Goal: Information Seeking & Learning: Learn about a topic

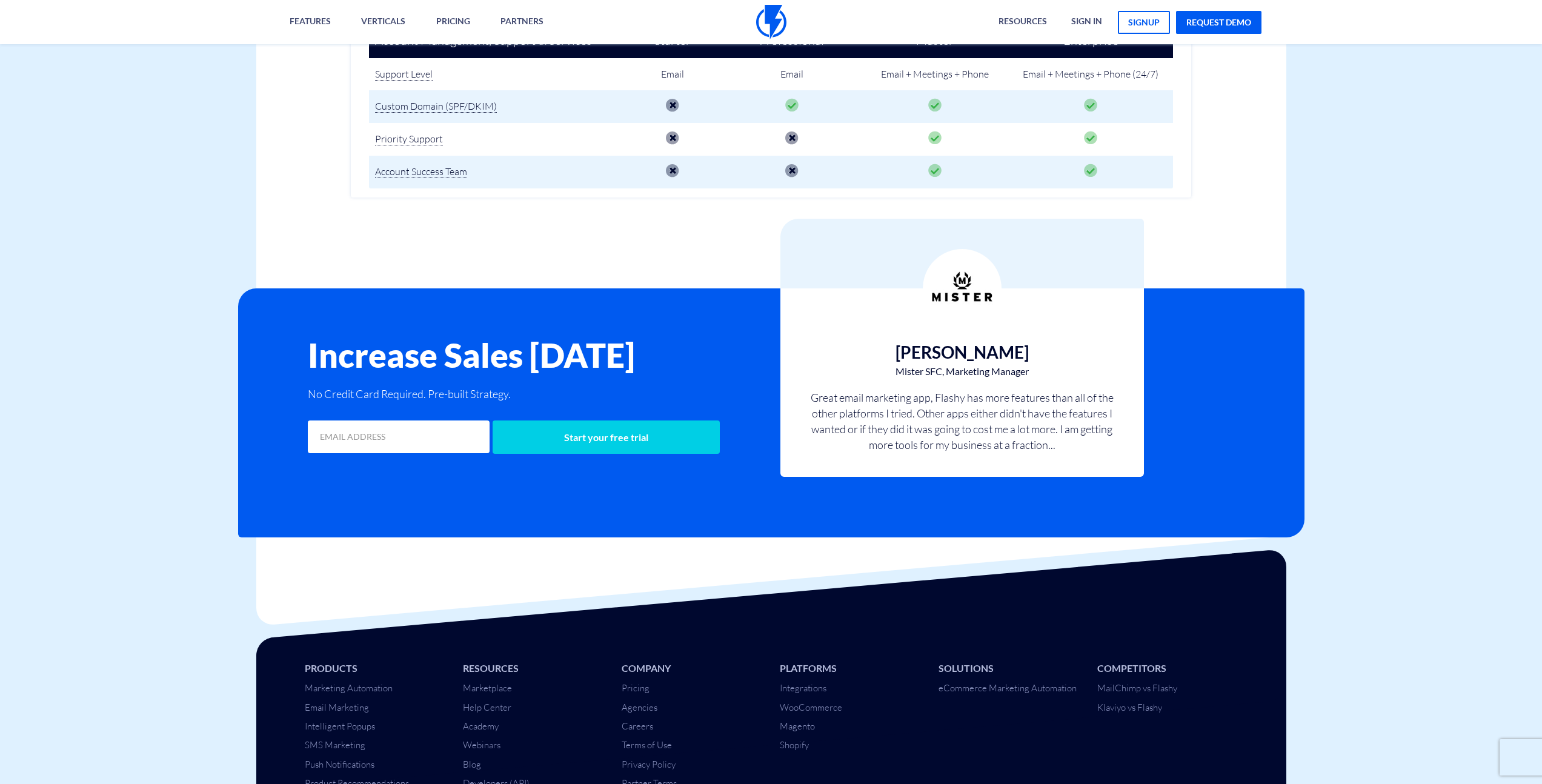
scroll to position [1973, 0]
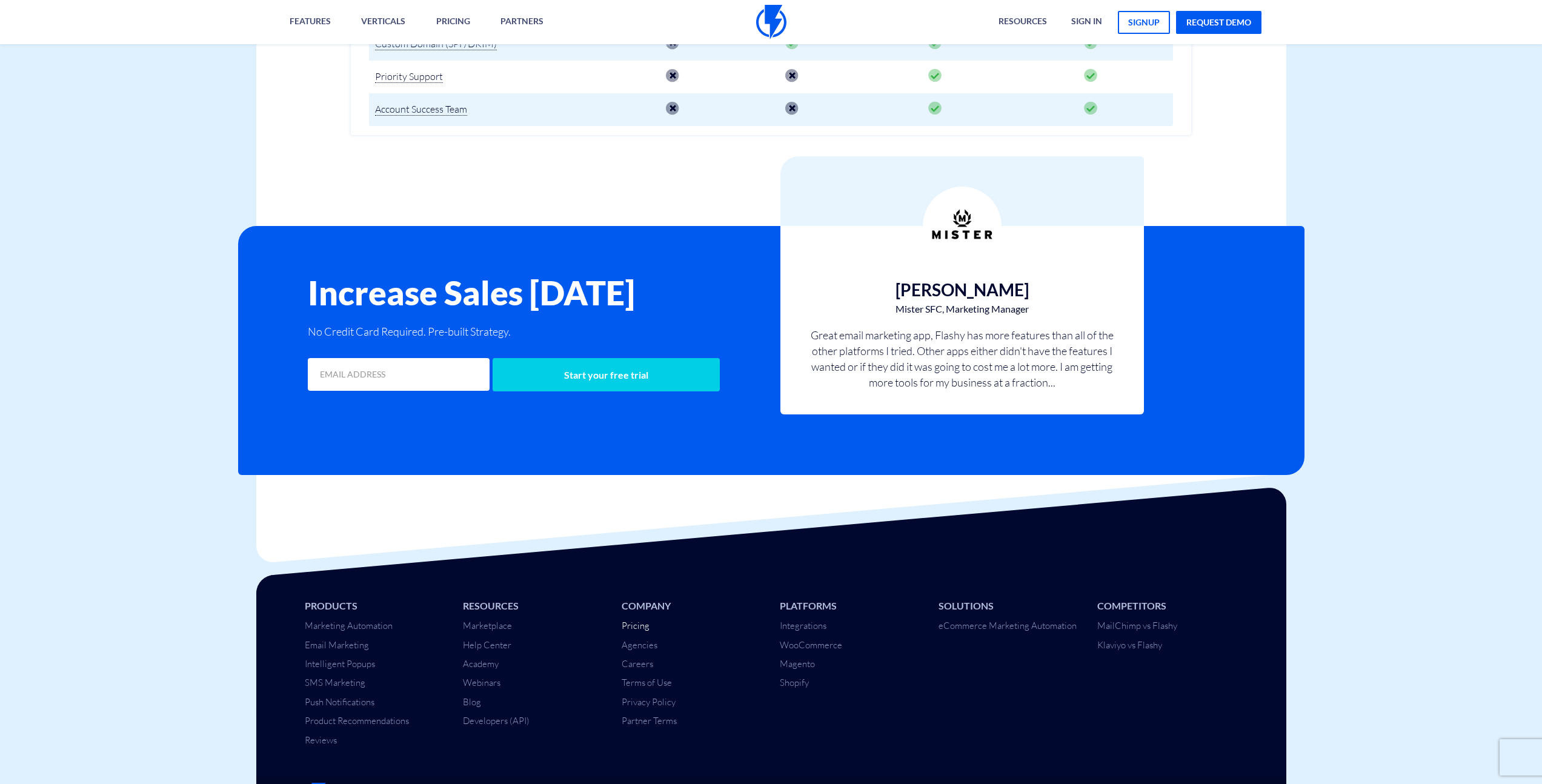
click at [639, 620] on link "Pricing" at bounding box center [635, 625] width 28 height 12
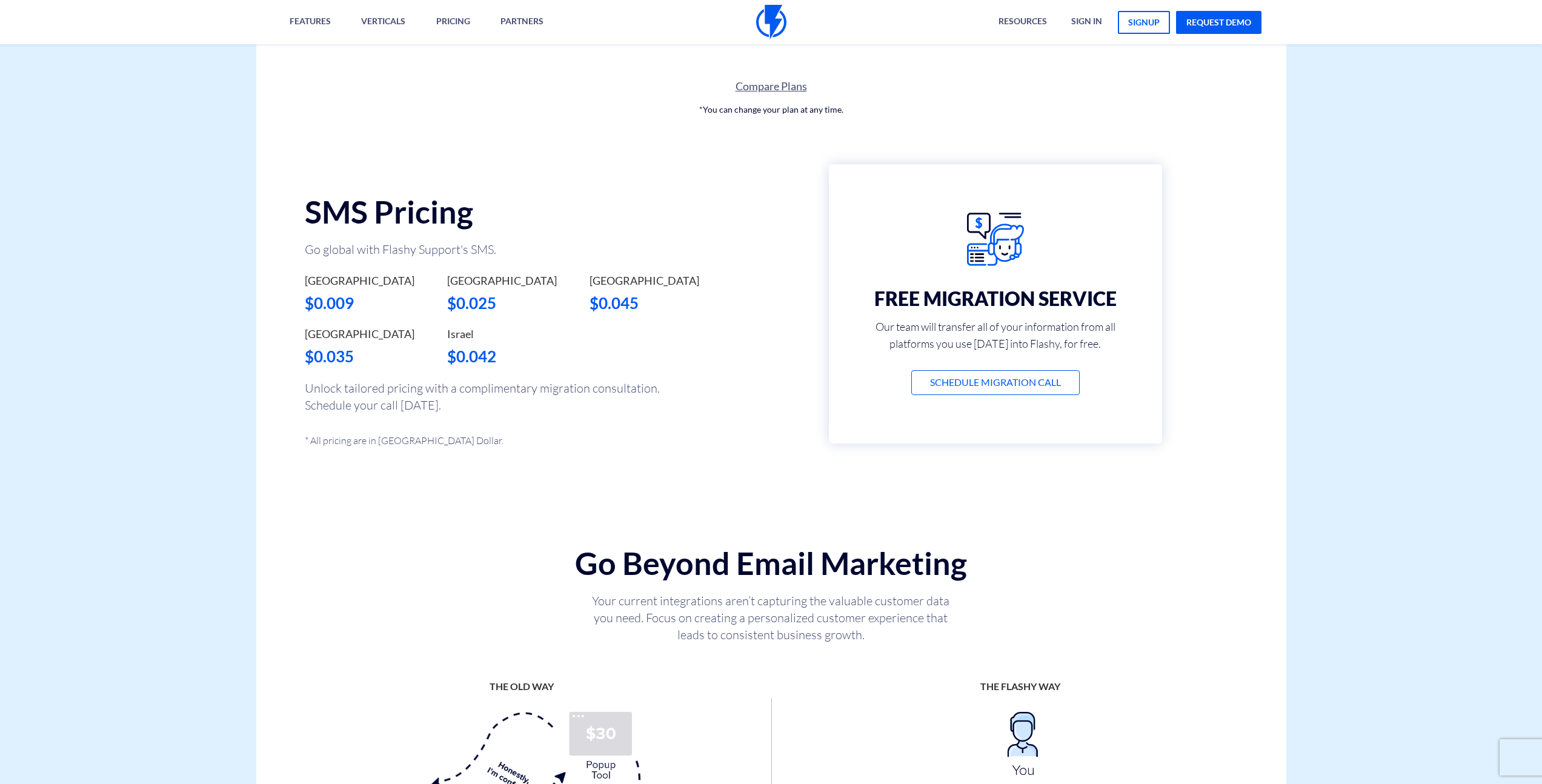
scroll to position [795, 0]
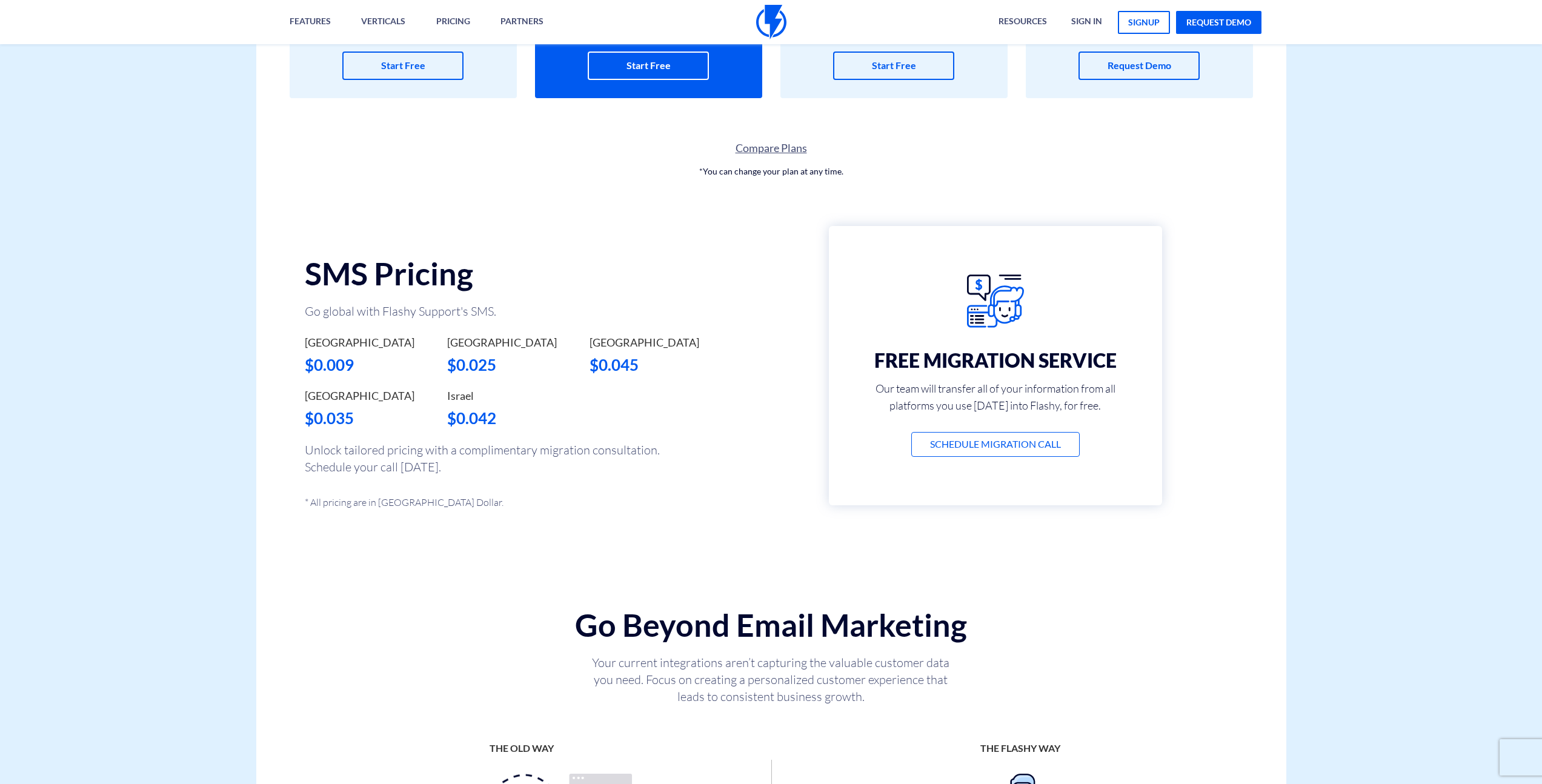
click at [759, 143] on link "Compare Plans" at bounding box center [771, 148] width 1030 height 16
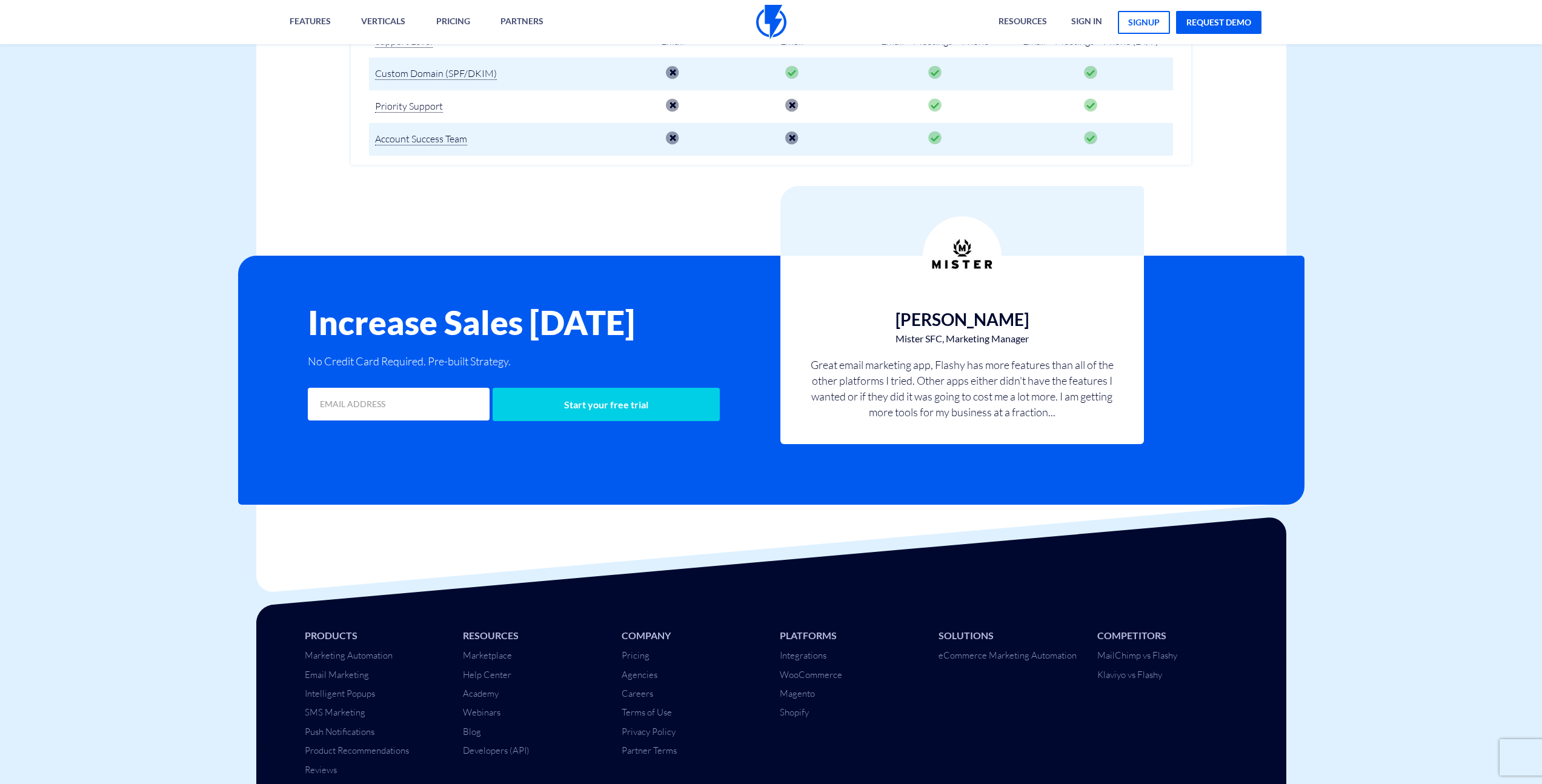
scroll to position [1921, 0]
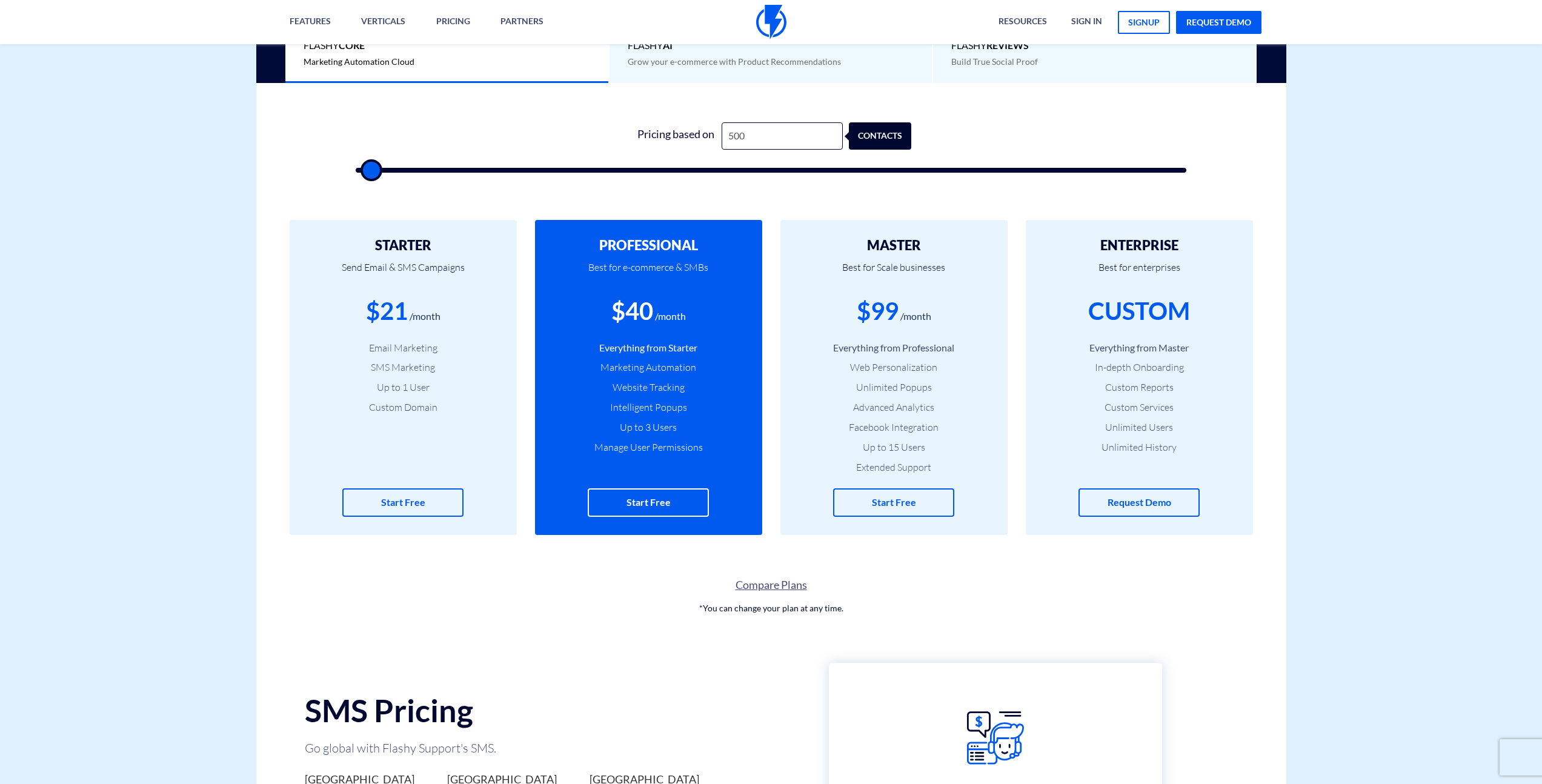
scroll to position [296, 0]
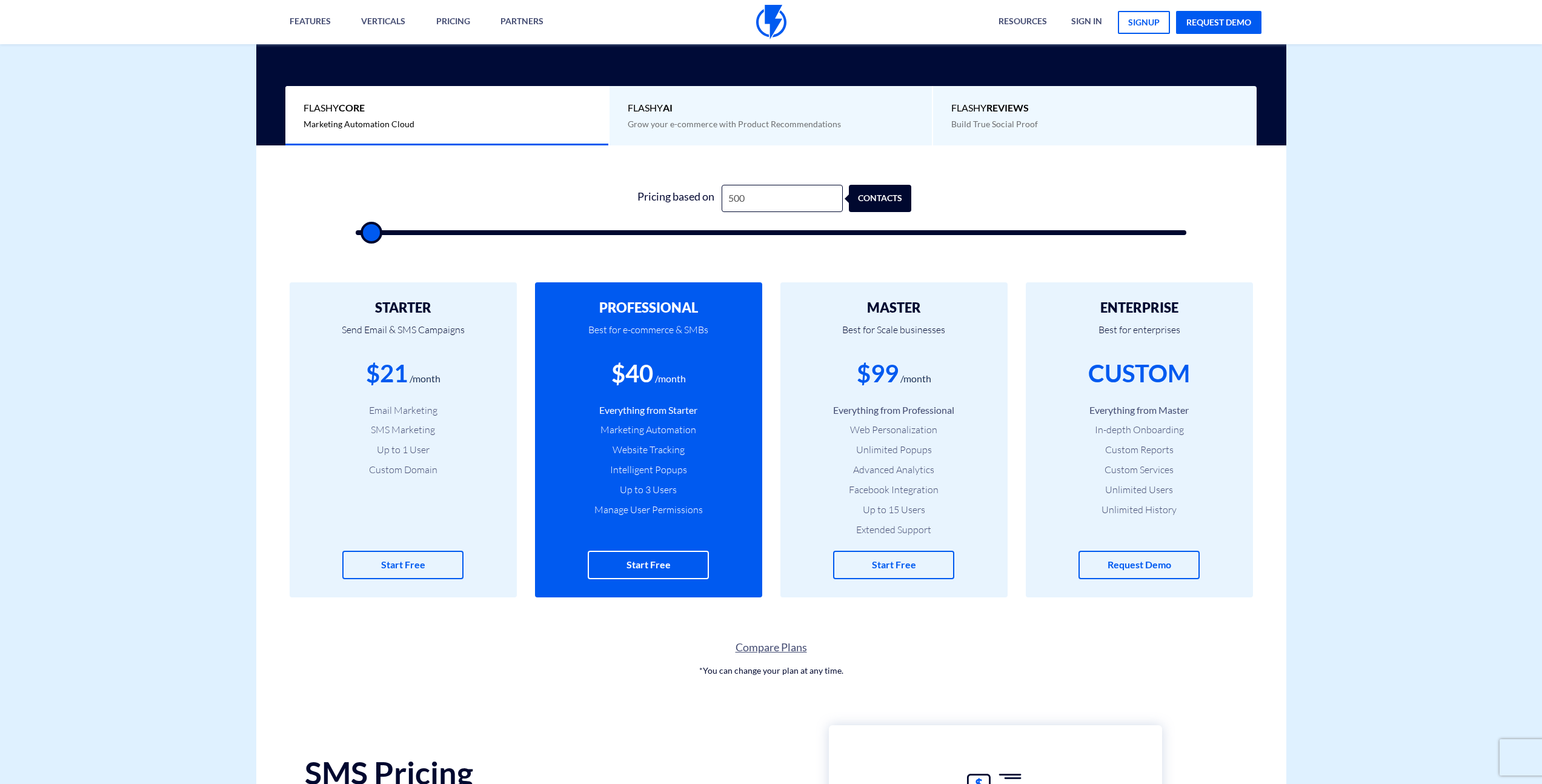
click at [759, 116] on div "Flashy AI Grow your e-commerce with Product Recommendations" at bounding box center [772, 115] width 324 height 60
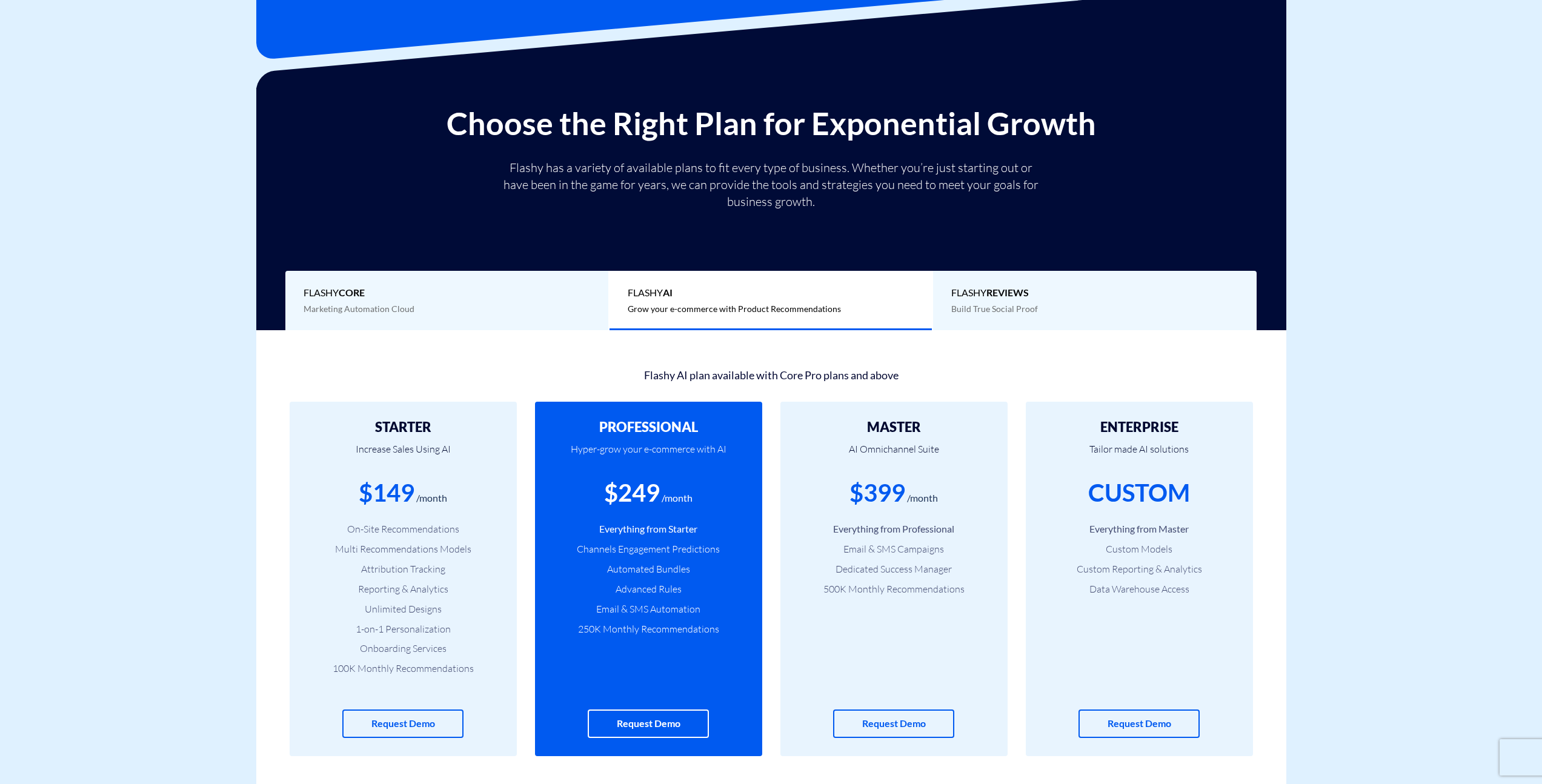
scroll to position [0, 0]
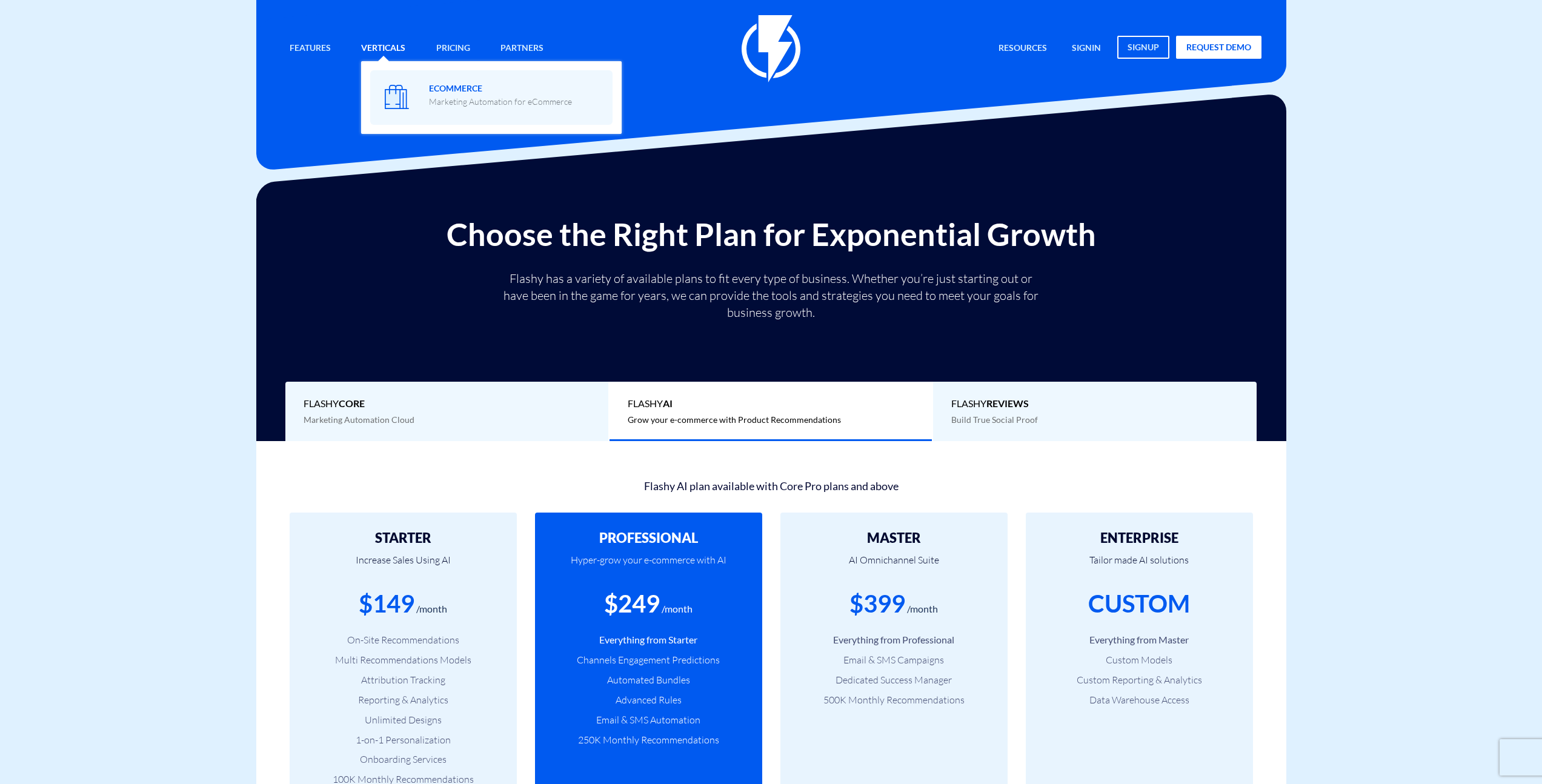
click at [452, 90] on span "eCommerce Marketing Automation for eCommerce" at bounding box center [501, 93] width 143 height 29
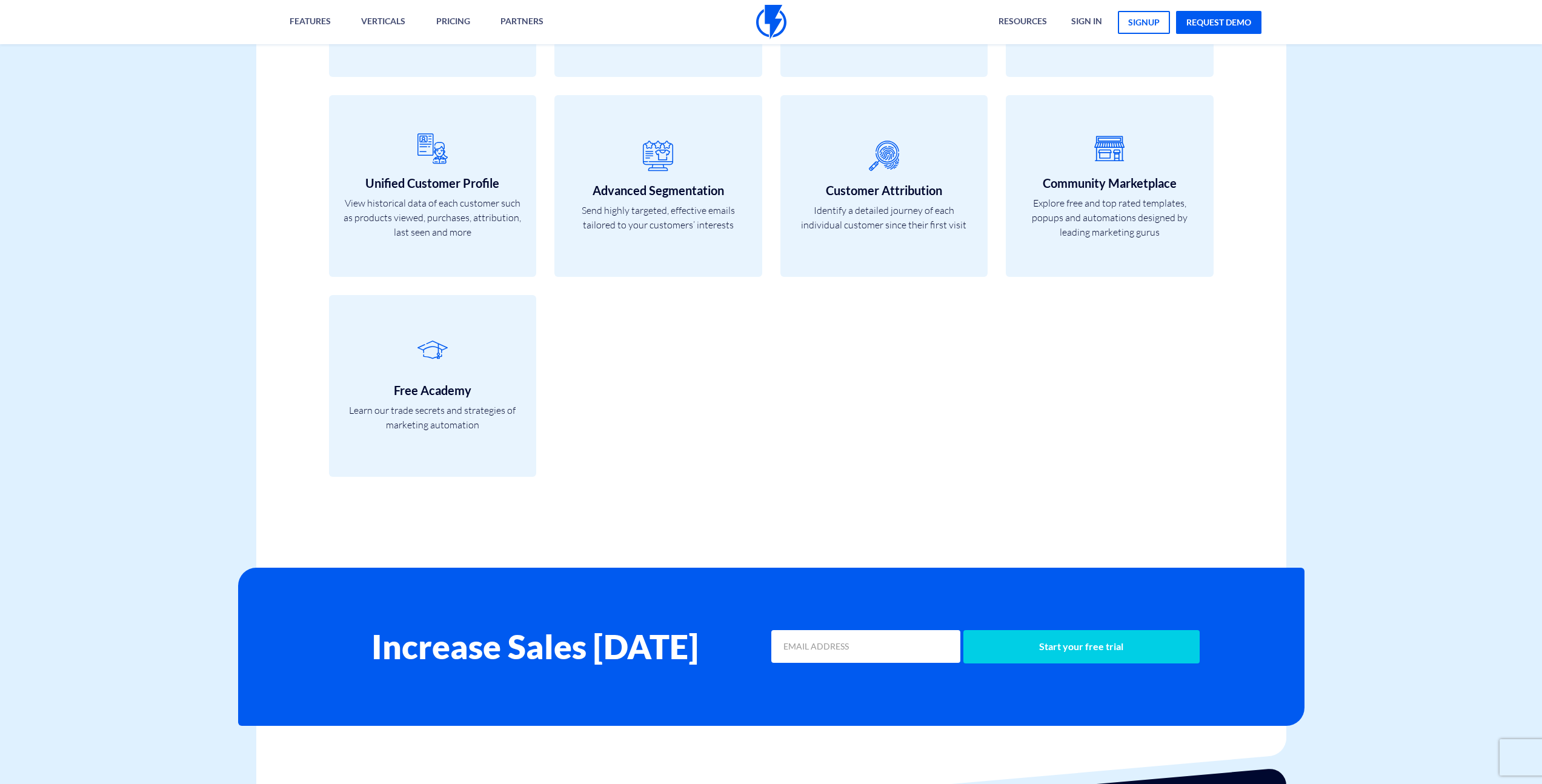
scroll to position [4640, 0]
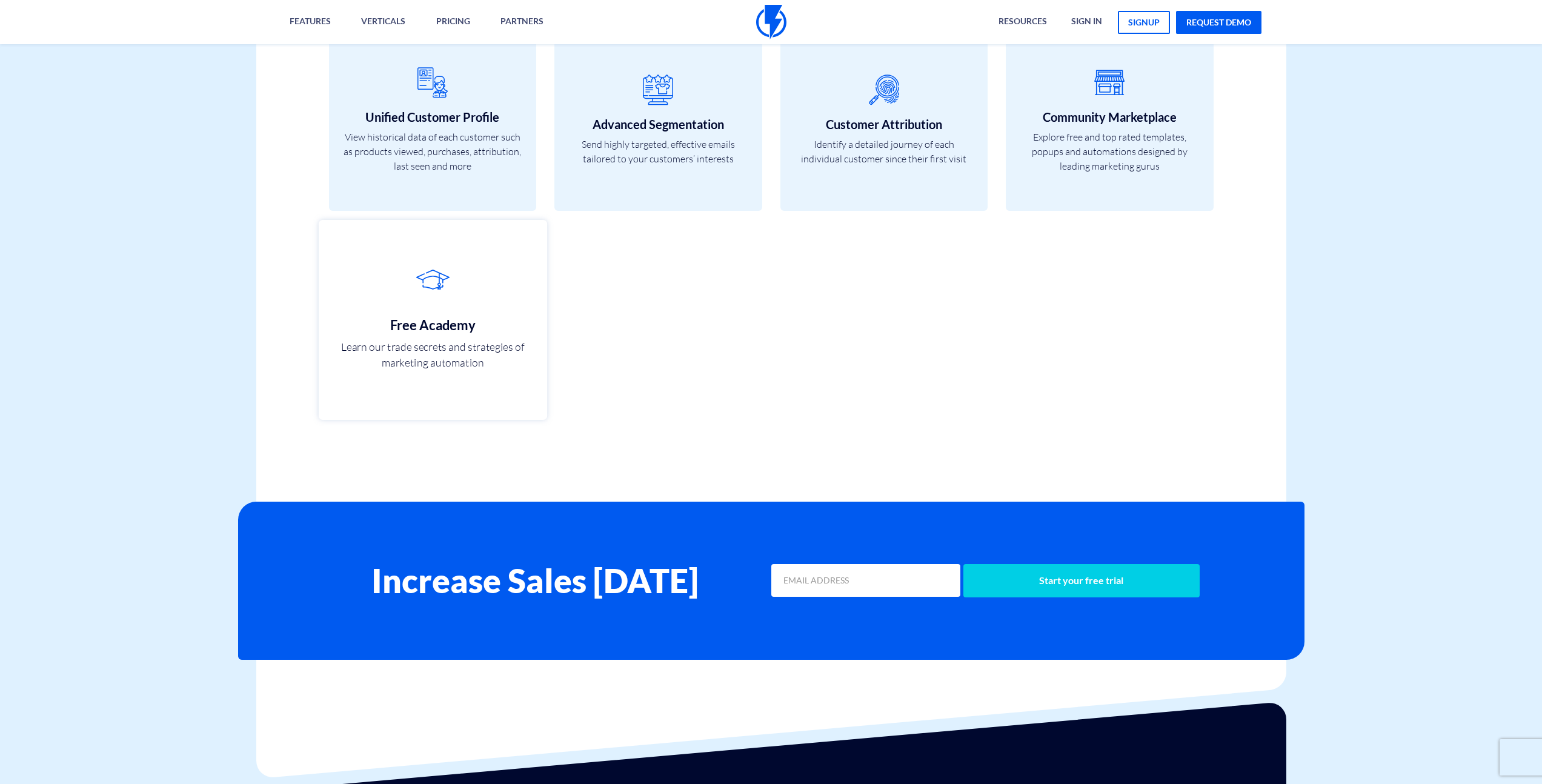
click at [439, 325] on h3 "Free Academy" at bounding box center [431, 324] width 202 height 15
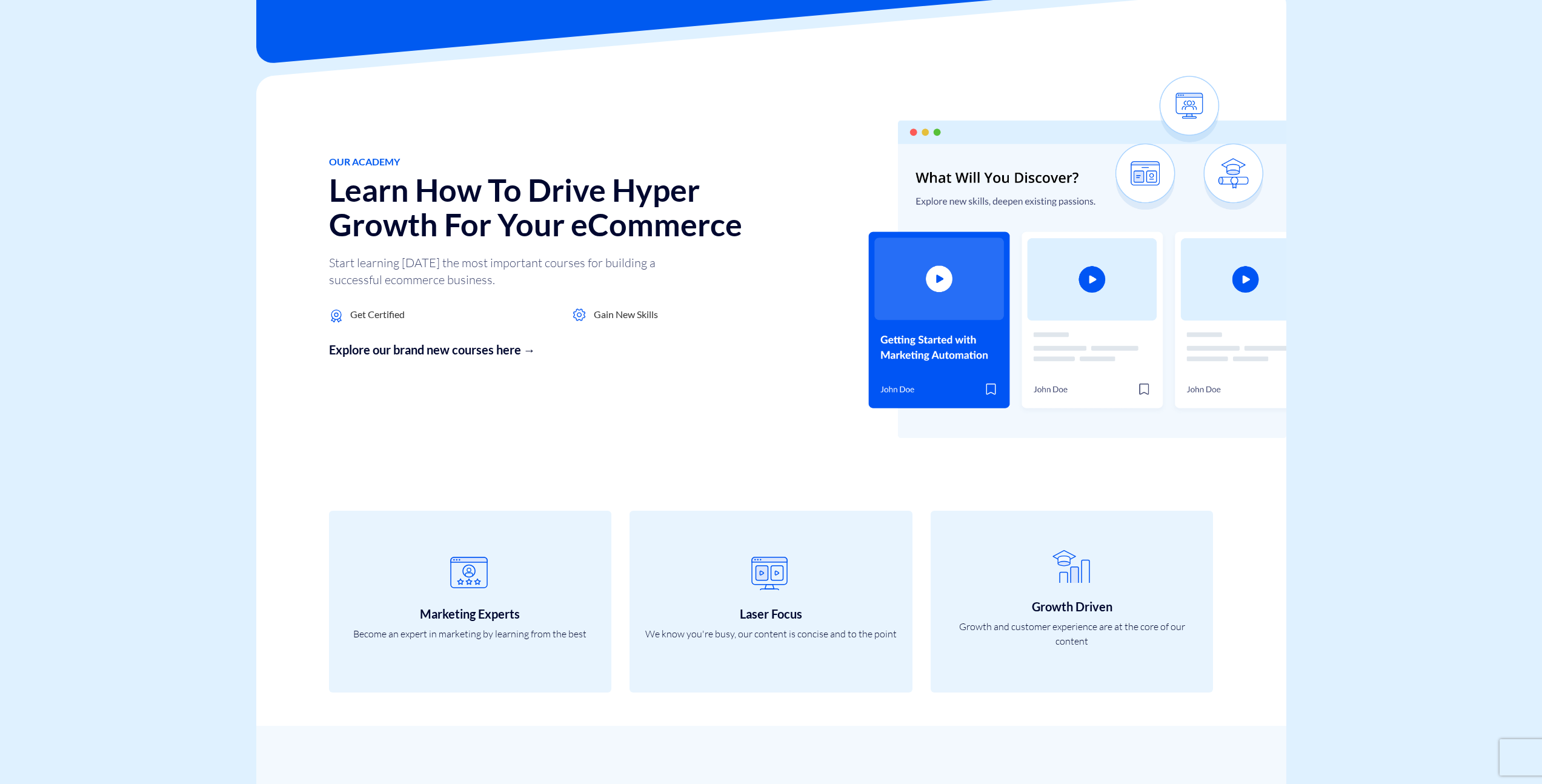
scroll to position [225, 0]
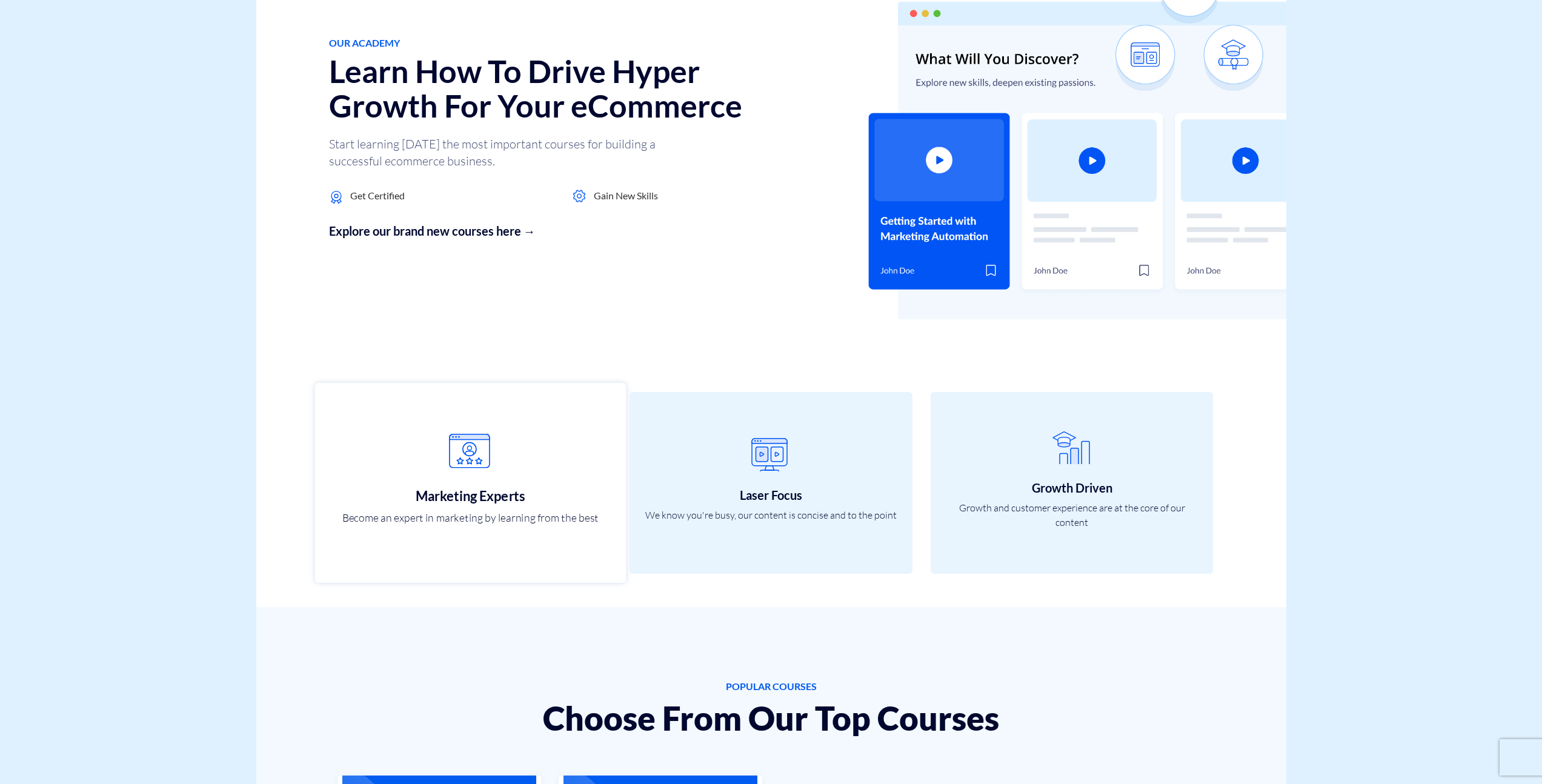
click at [496, 469] on icon at bounding box center [470, 458] width 284 height 48
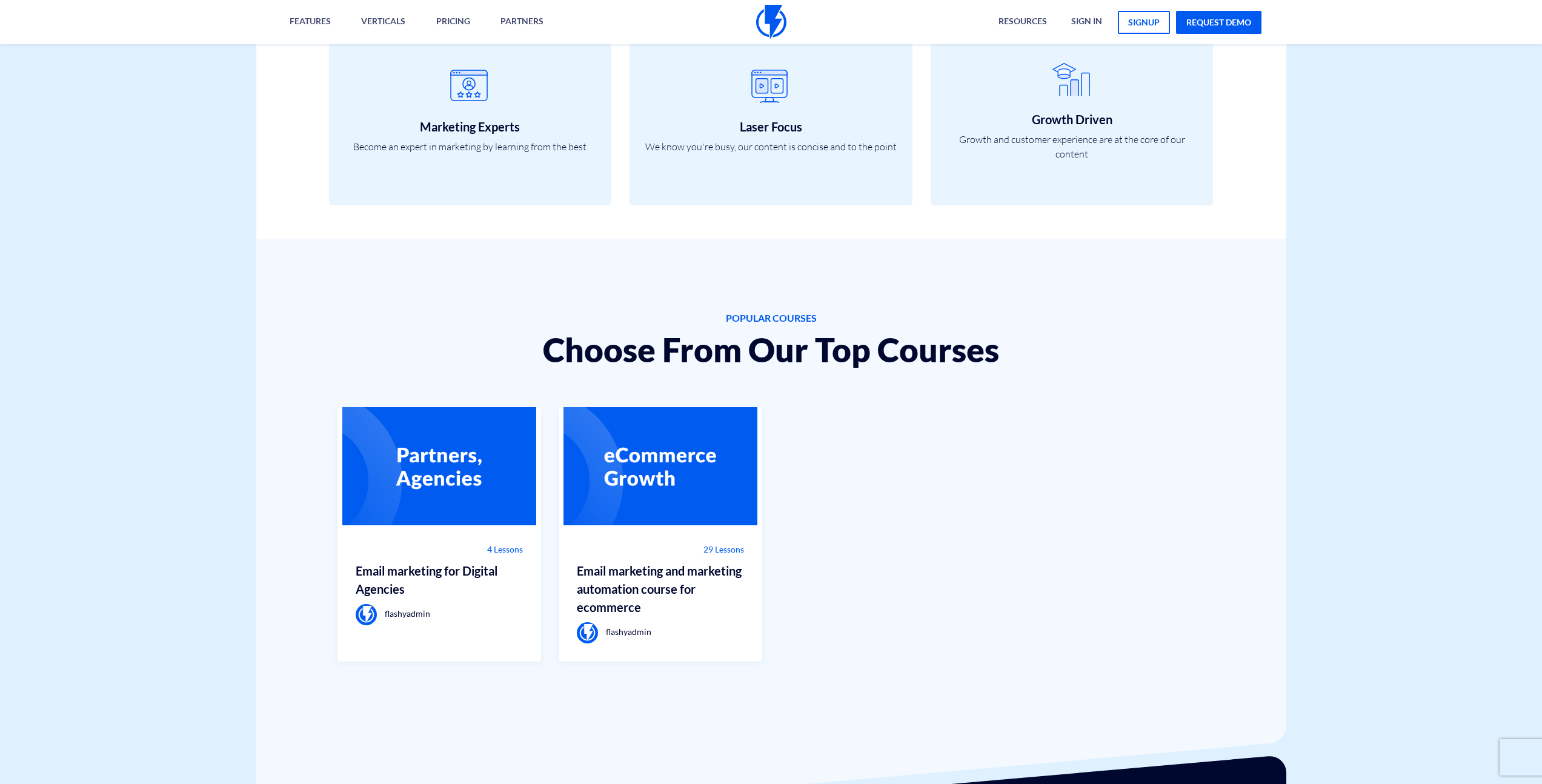
scroll to position [651, 0]
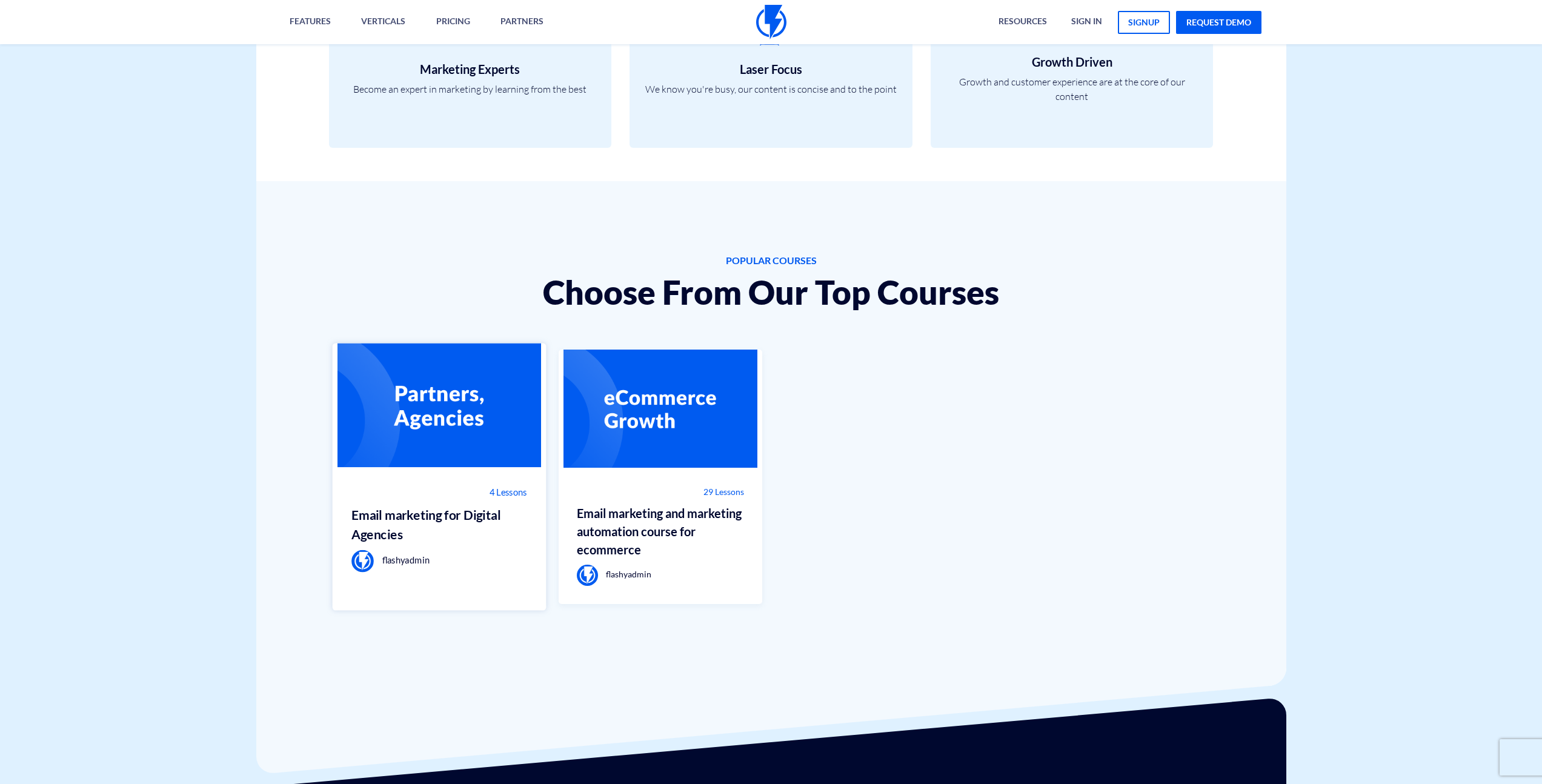
click at [495, 445] on img at bounding box center [439, 405] width 214 height 124
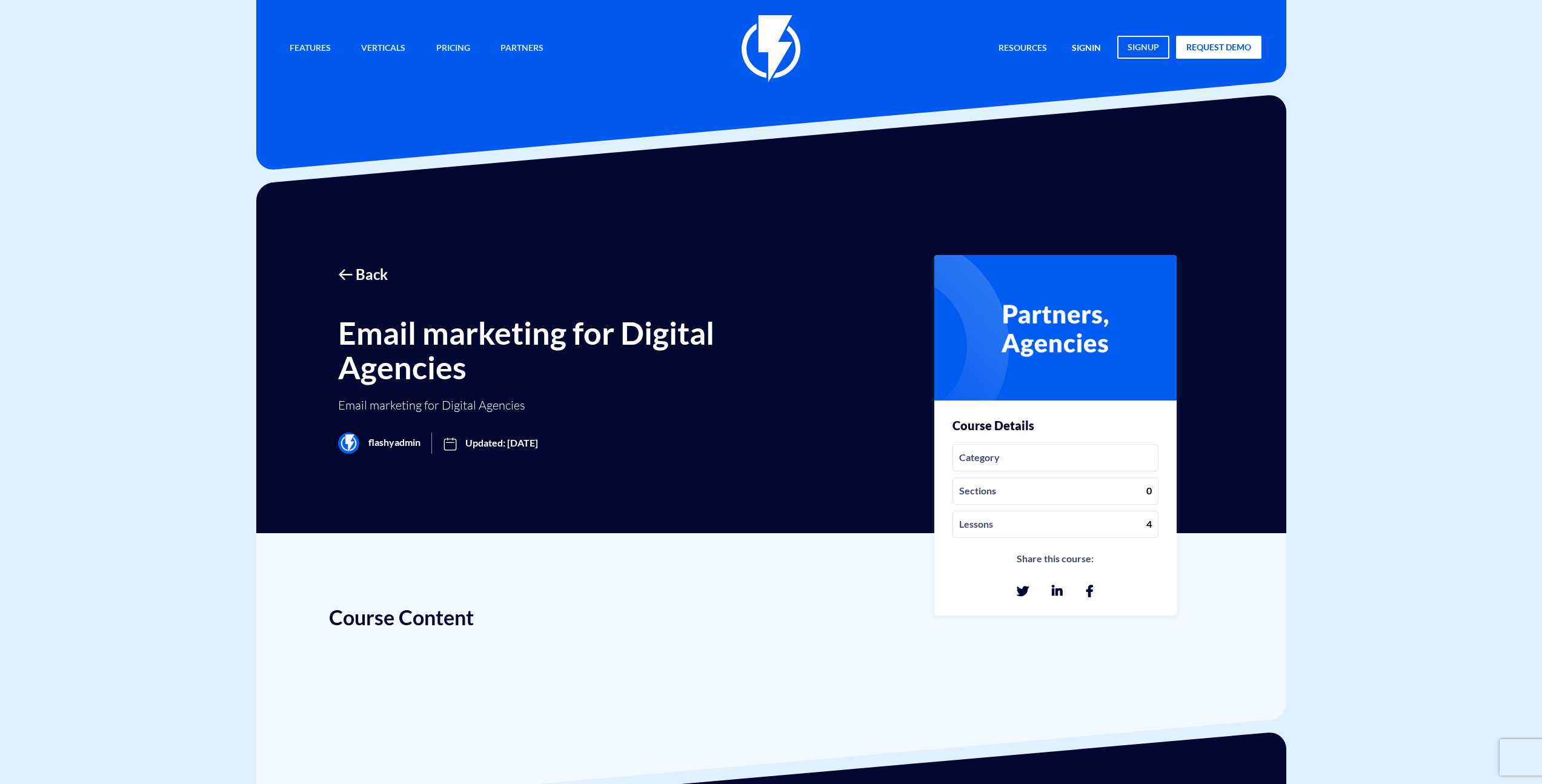
click at [1086, 45] on link "signin" at bounding box center [1086, 48] width 48 height 26
